Goal: Information Seeking & Learning: Learn about a topic

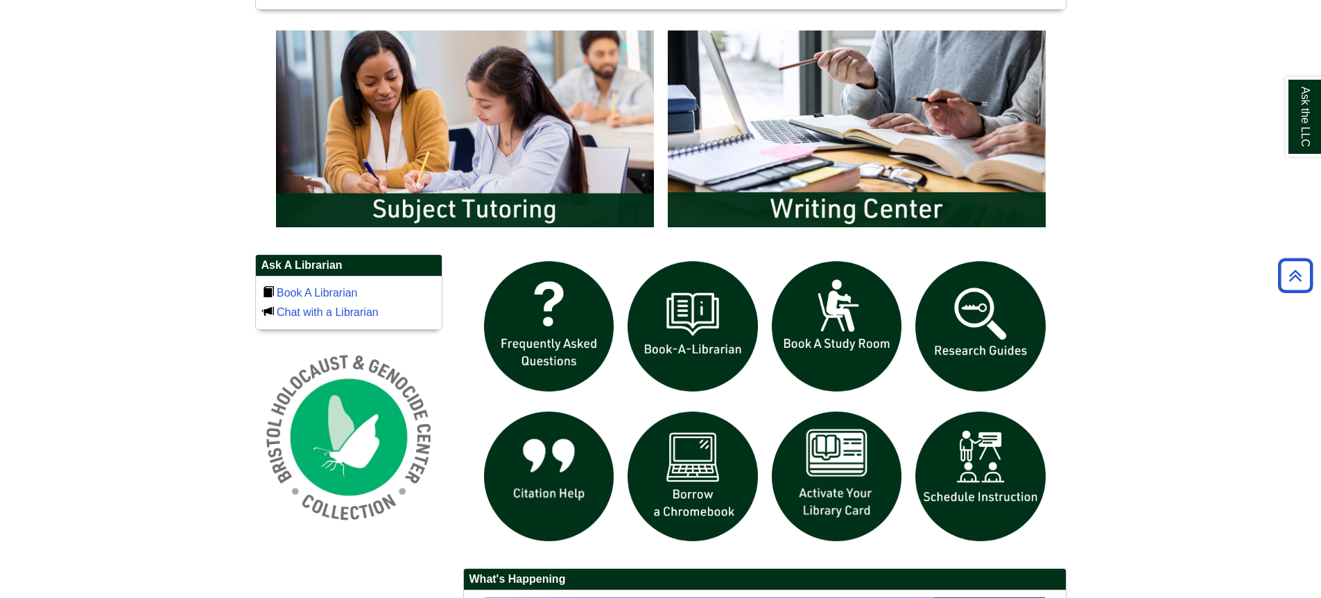
scroll to position [763, 0]
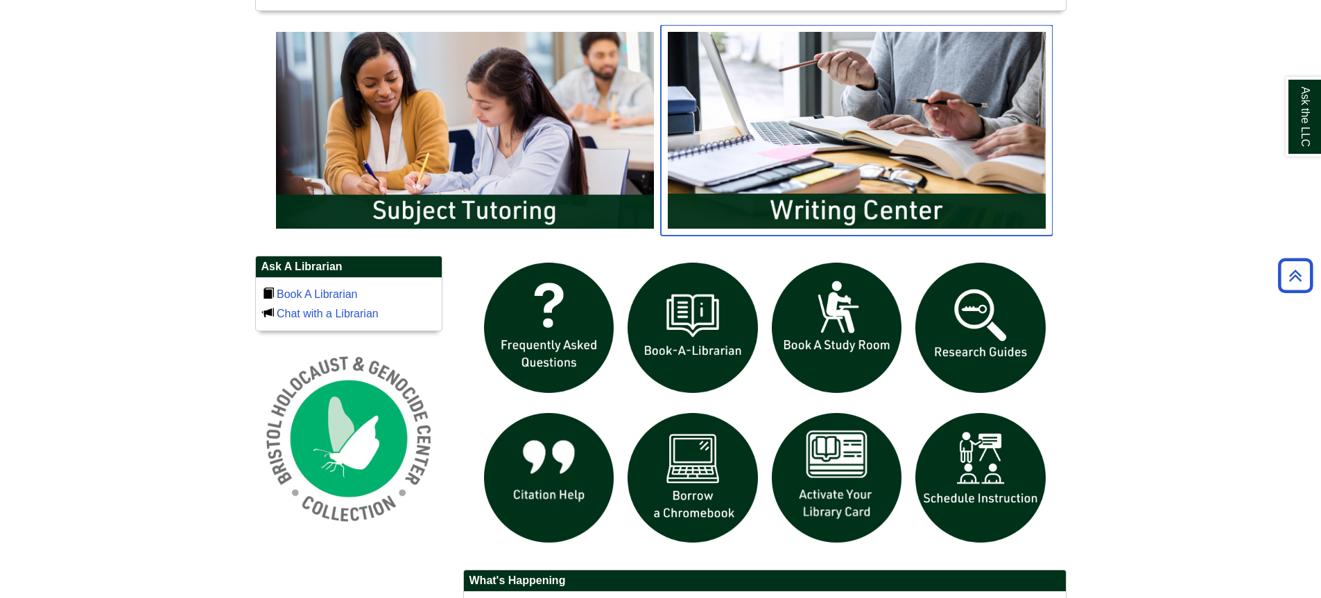
click at [817, 66] on img "slideshow" at bounding box center [857, 130] width 392 height 211
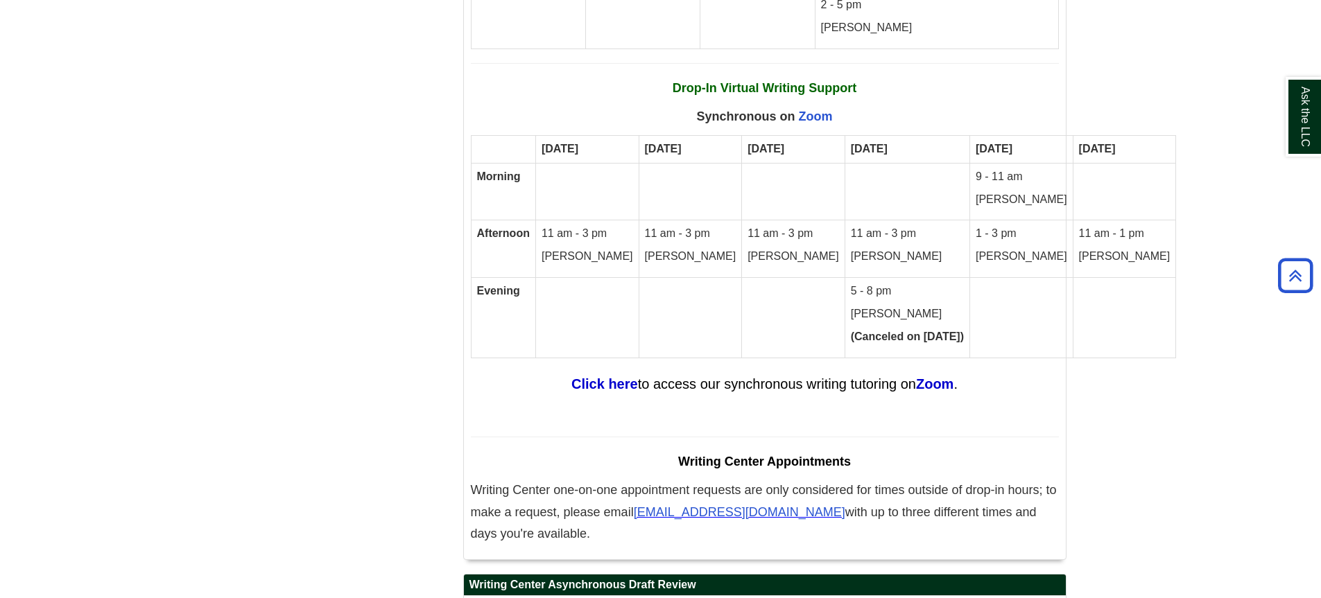
scroll to position [8477, 0]
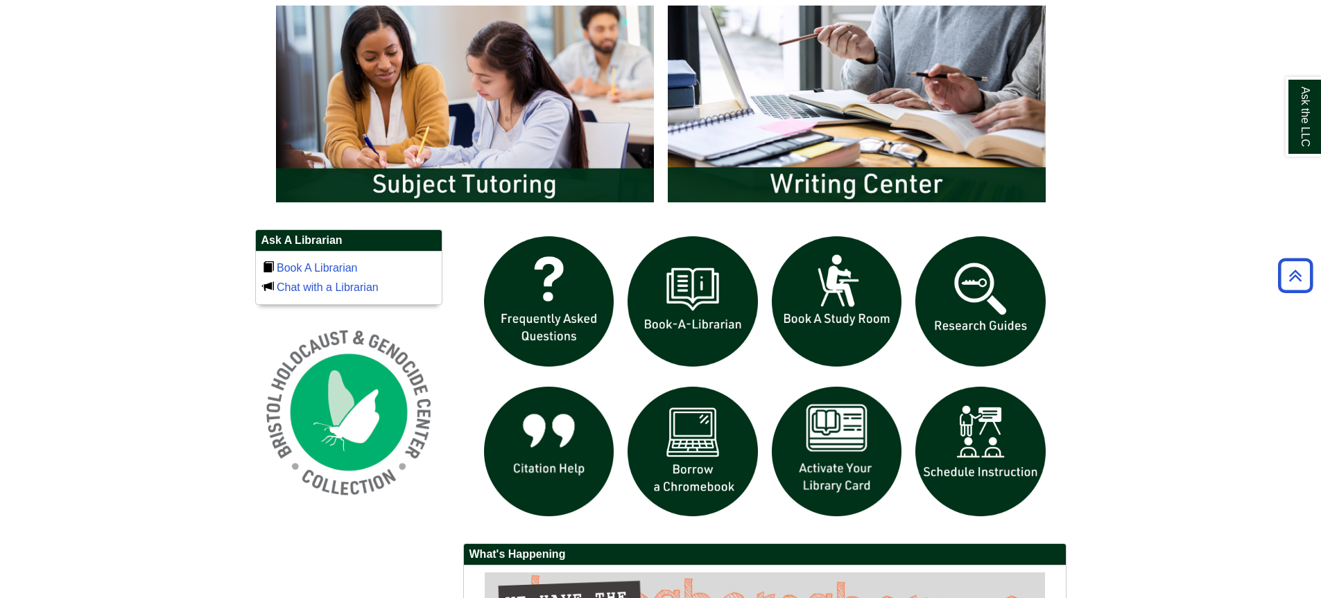
scroll to position [832, 0]
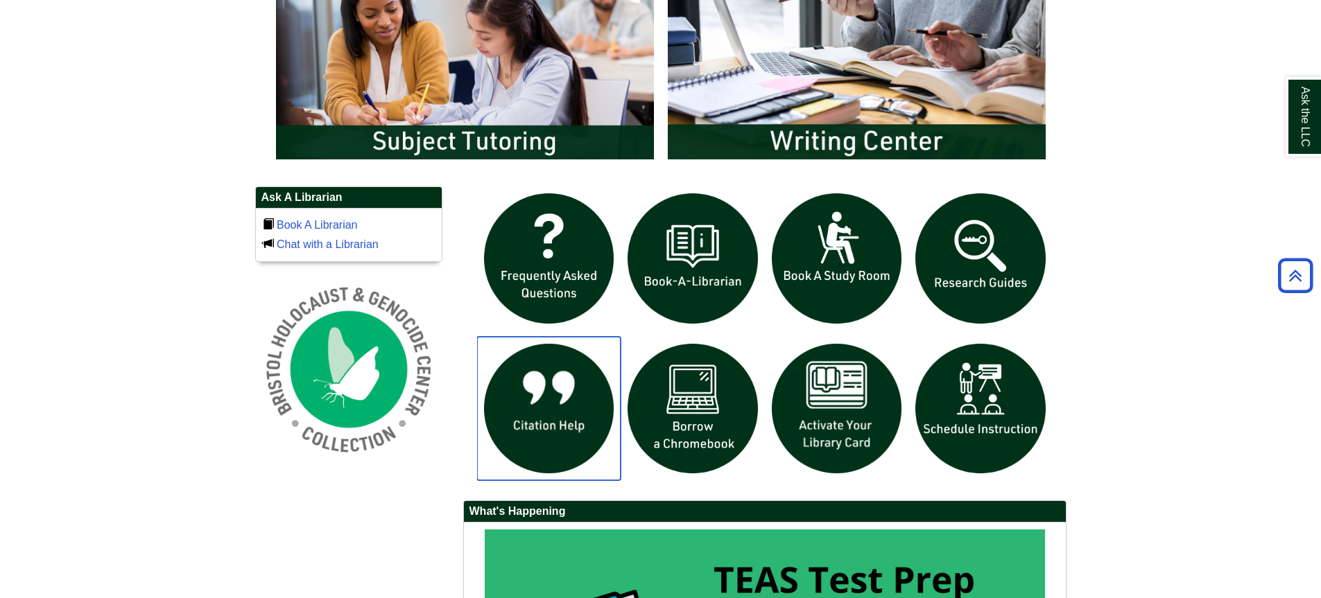
click at [492, 427] on img "slideshow" at bounding box center [549, 409] width 144 height 144
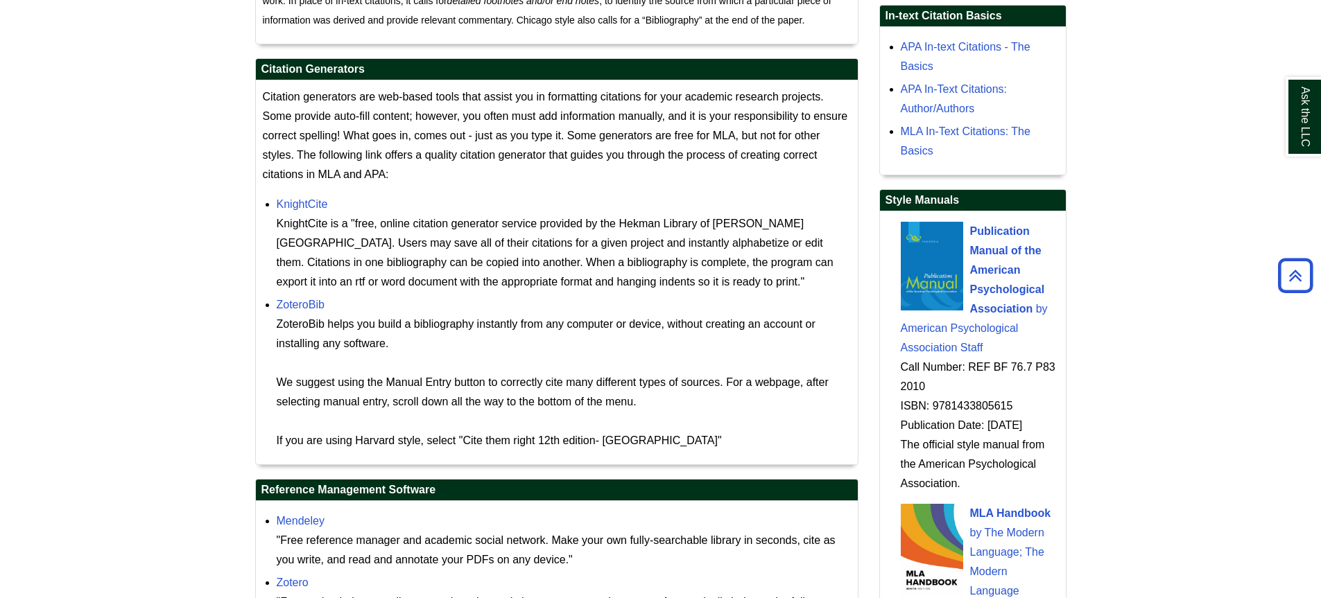
scroll to position [1248, 0]
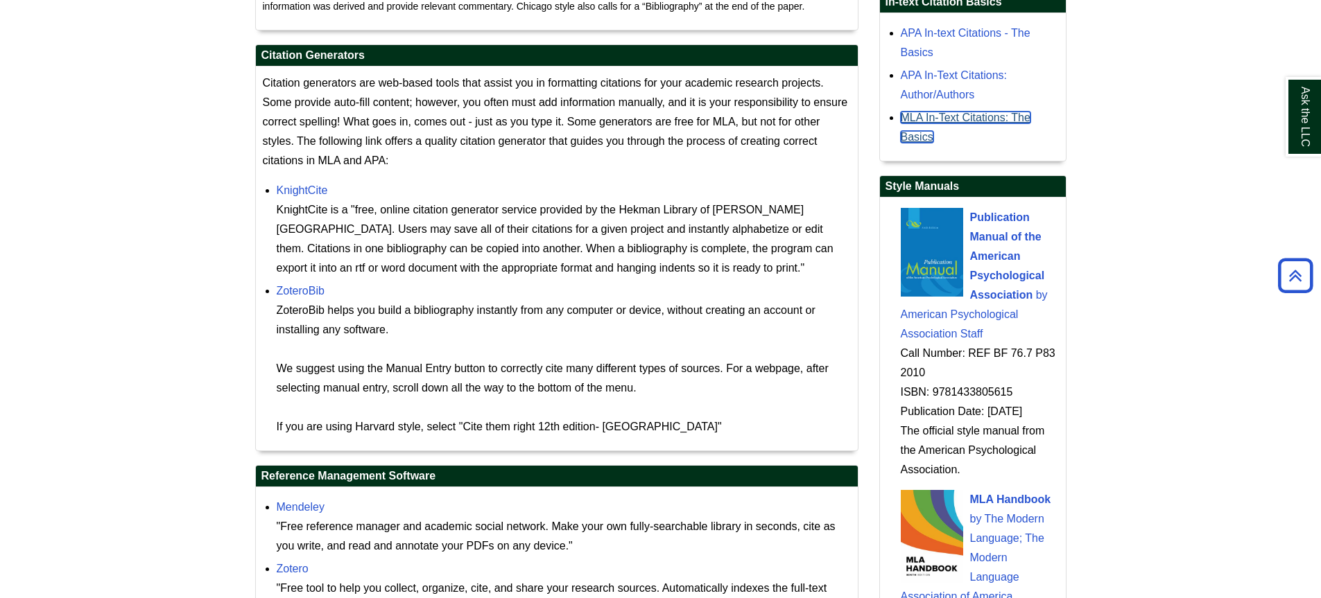
click at [947, 143] on link "MLA In-Text Citations: The Basics" at bounding box center [966, 127] width 130 height 31
